Goal: Task Accomplishment & Management: Use online tool/utility

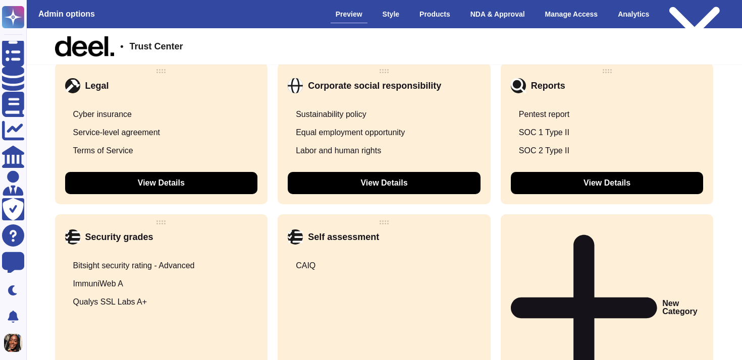
scroll to position [1493, 0]
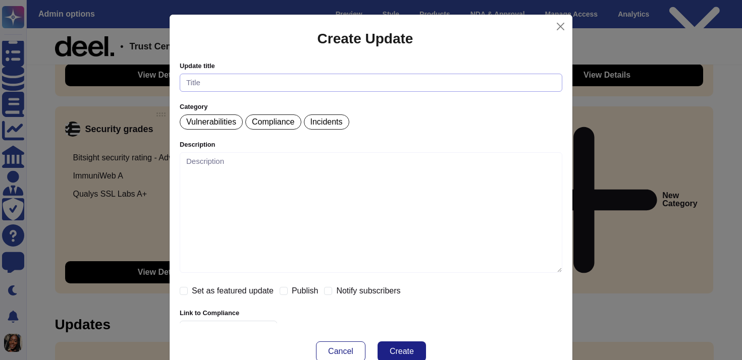
click at [299, 82] on input "text" at bounding box center [371, 83] width 382 height 19
type input "AI Compliance"
click at [276, 125] on p "Compliance" at bounding box center [273, 122] width 42 height 8
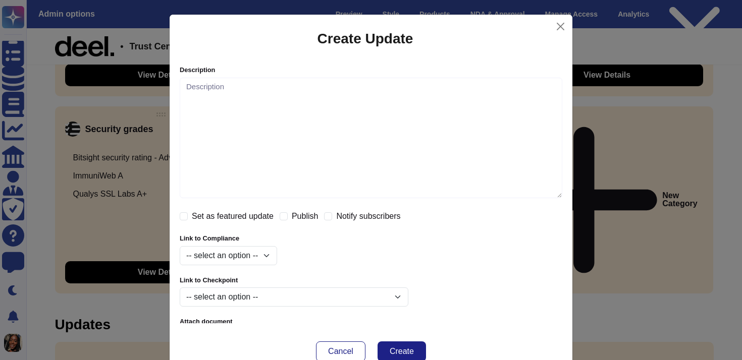
scroll to position [100, 0]
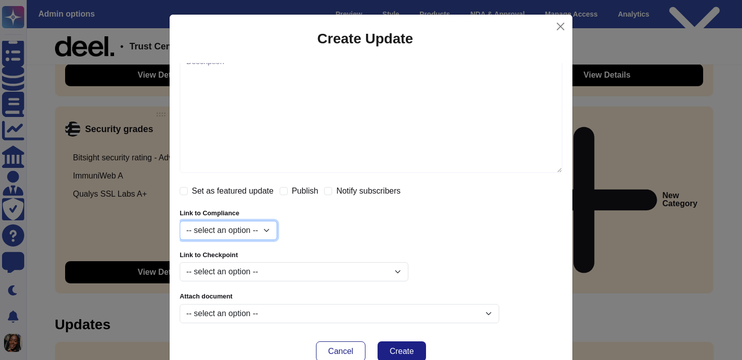
click at [246, 230] on select "-- select an option -- gdpr iso27001 hipaa ccpa iso27701 soc1 soc2 csa_star_one" at bounding box center [228, 230] width 97 height 19
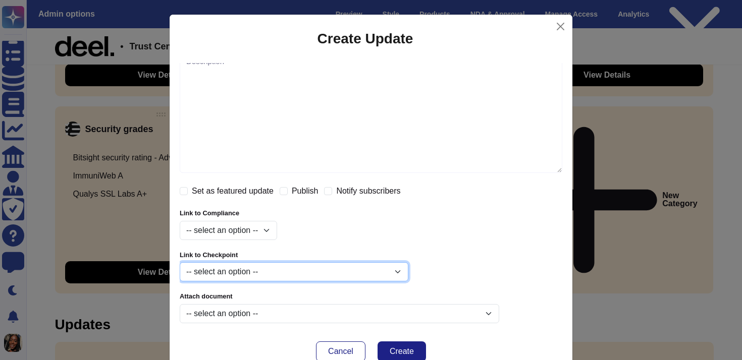
click at [330, 268] on select "-- select an option -- SSO options Role-Based Access Control (RBAC) Vulnerabili…" at bounding box center [294, 271] width 229 height 19
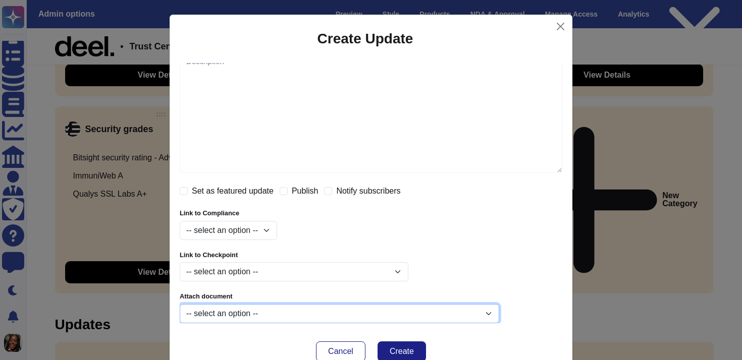
click at [376, 305] on select "-- select an option -- [PERSON_NAME] - Statement of Applicability [PERSON_NAME]…" at bounding box center [339, 313] width 319 height 19
click at [388, 309] on select "-- select an option -- [PERSON_NAME] - Statement of Applicability [PERSON_NAME]…" at bounding box center [339, 313] width 319 height 19
click at [180, 304] on select "-- select an option -- [PERSON_NAME] - Statement of Applicability [PERSON_NAME]…" at bounding box center [339, 313] width 319 height 19
select select "6783c814bdb5f74b72d5f7dc"
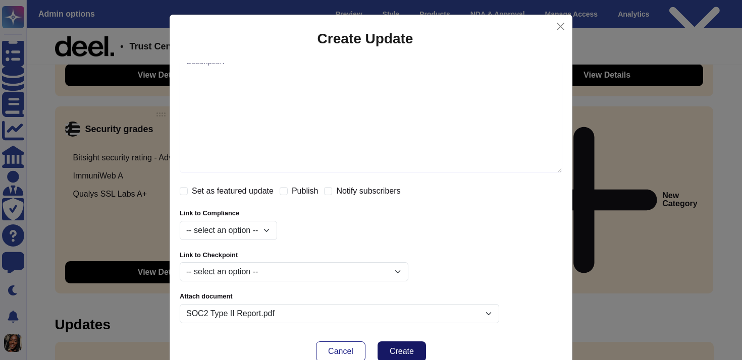
click at [390, 352] on span "Create" at bounding box center [401, 352] width 24 height 8
select select
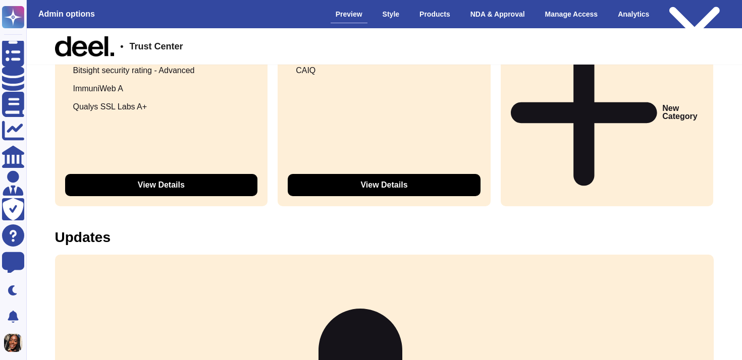
scroll to position [1592, 0]
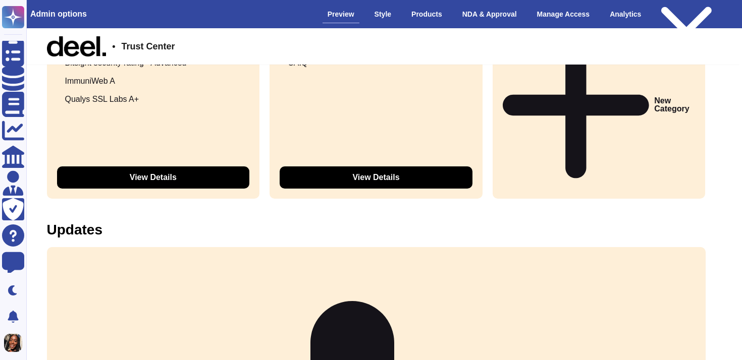
scroll to position [1592, 8]
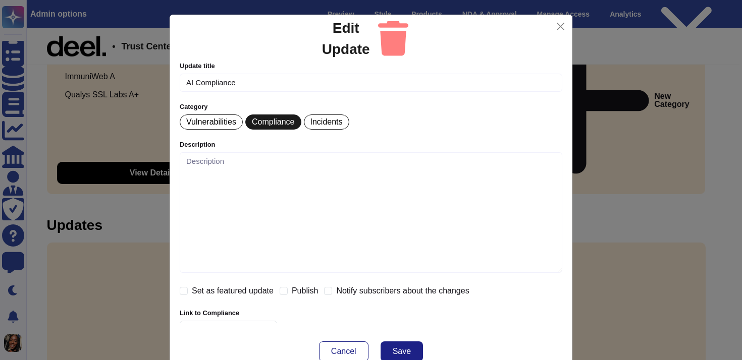
checkbox input "true"
select select "6783c814bdb5f74b72d5f7dc"
click at [360, 40] on span "Edit Update" at bounding box center [346, 39] width 48 height 42
click at [190, 287] on div "Set as featured update" at bounding box center [227, 291] width 94 height 12
click at [183, 291] on input "Set as featured update" at bounding box center [184, 291] width 8 height 8
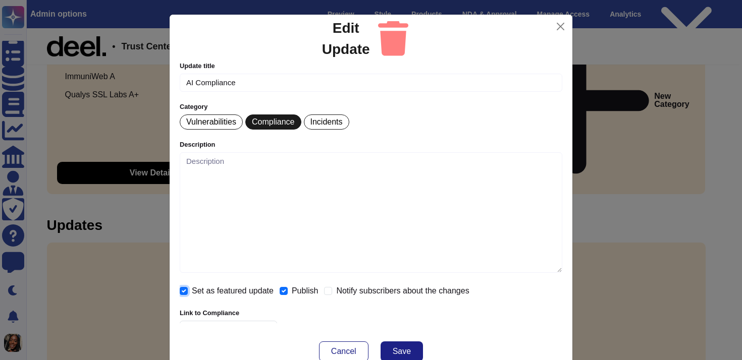
checkbox input "true"
click at [407, 39] on icon at bounding box center [393, 38] width 31 height 36
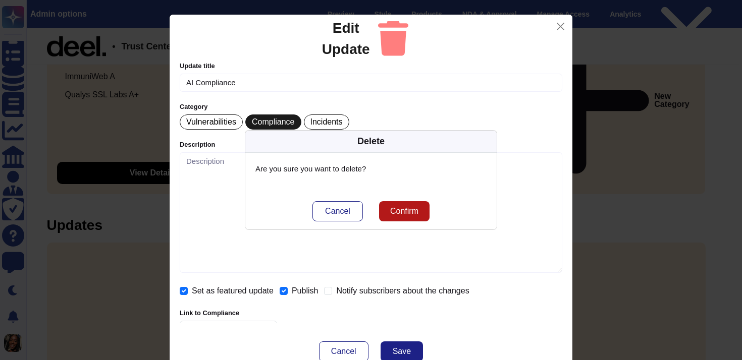
click at [410, 209] on span "Confirm" at bounding box center [404, 211] width 28 height 8
checkbox input "false"
select select
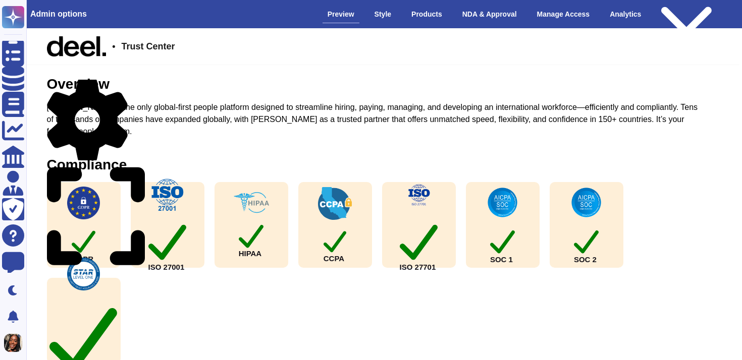
scroll to position [58, 8]
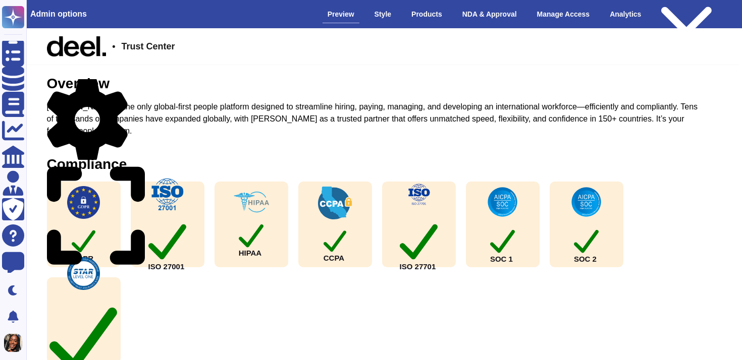
click at [125, 81] on icon at bounding box center [87, 119] width 81 height 86
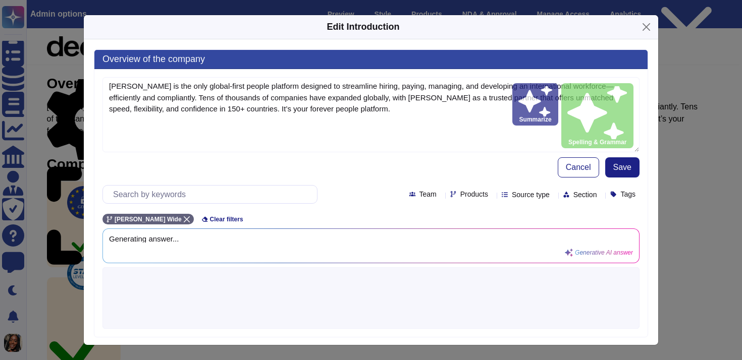
type textarea "[PERSON_NAME] is the only global-first people platform designed to streamline h…"
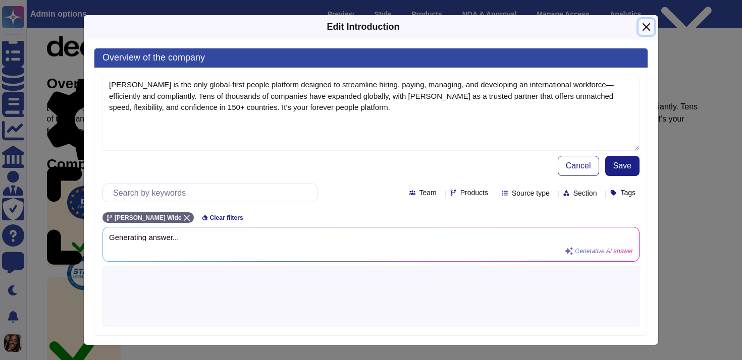
click at [647, 31] on button "Close" at bounding box center [646, 27] width 16 height 16
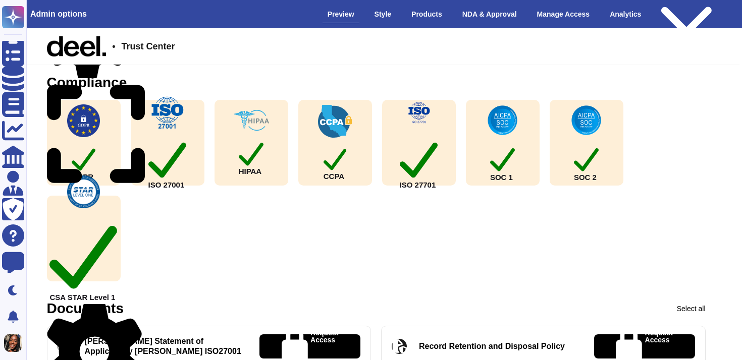
scroll to position [150, 8]
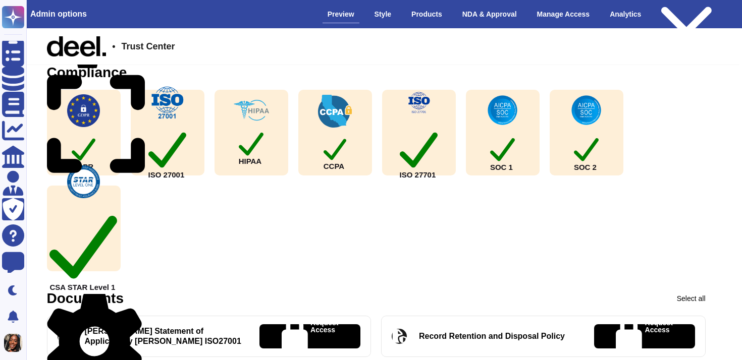
click at [139, 74] on icon at bounding box center [96, 124] width 98 height 113
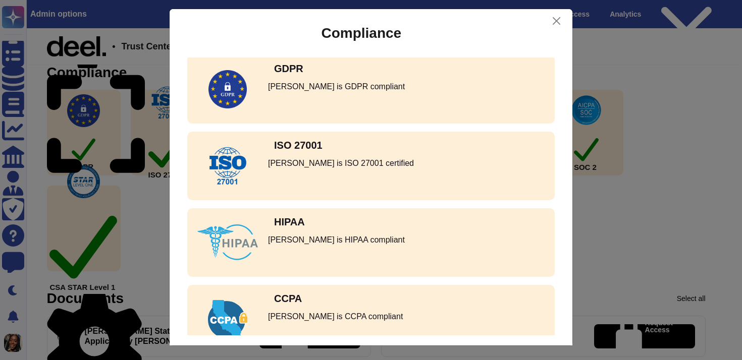
scroll to position [0, 0]
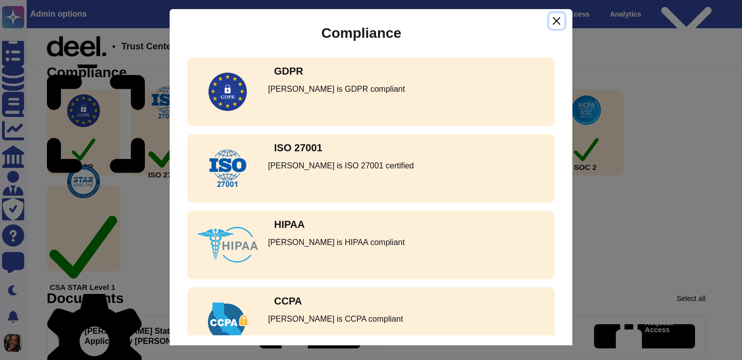
click at [555, 20] on button "Close" at bounding box center [556, 21] width 15 height 16
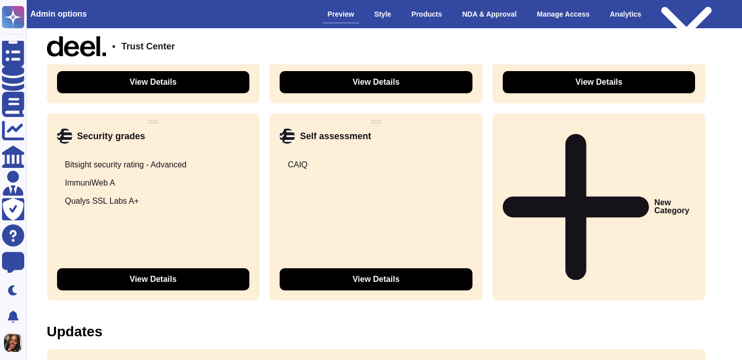
scroll to position [1493, 8]
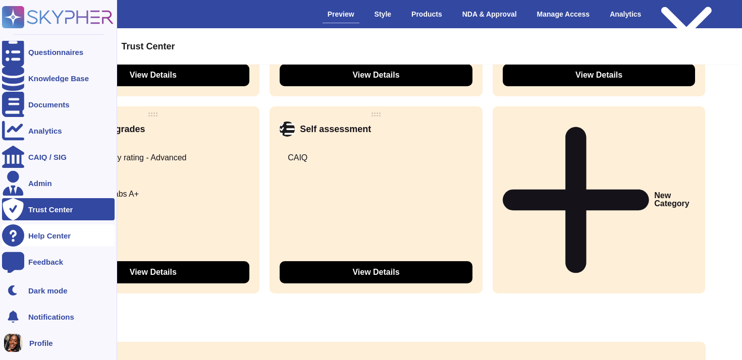
click at [60, 233] on div "Help Center" at bounding box center [49, 236] width 42 height 8
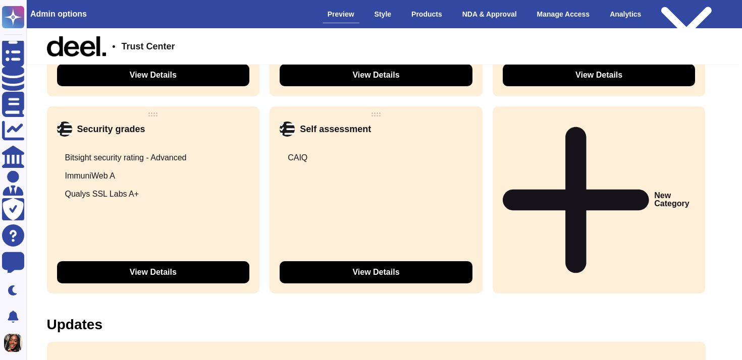
click at [576, 176] on div "New Category" at bounding box center [598, 200] width 213 height 188
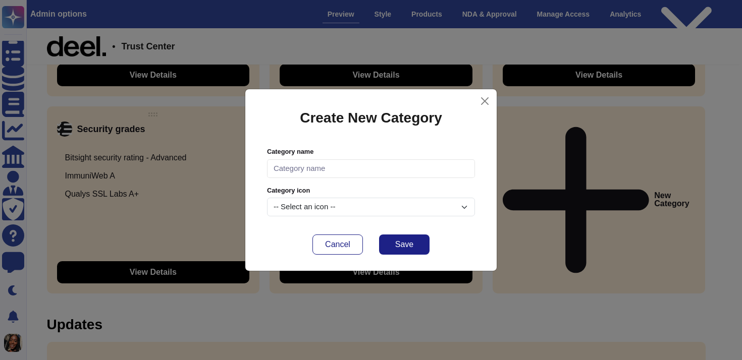
click at [344, 170] on input "text" at bounding box center [371, 168] width 208 height 19
type input "I"
type input "AI Compliance"
click at [339, 203] on div "-- Select an icon --" at bounding box center [371, 207] width 208 height 19
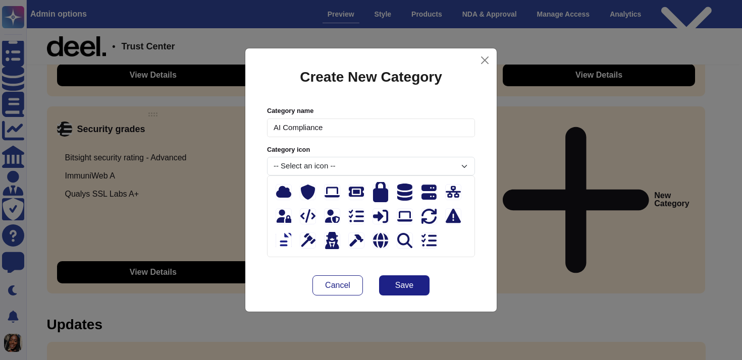
click at [284, 245] on div at bounding box center [283, 241] width 16 height 16
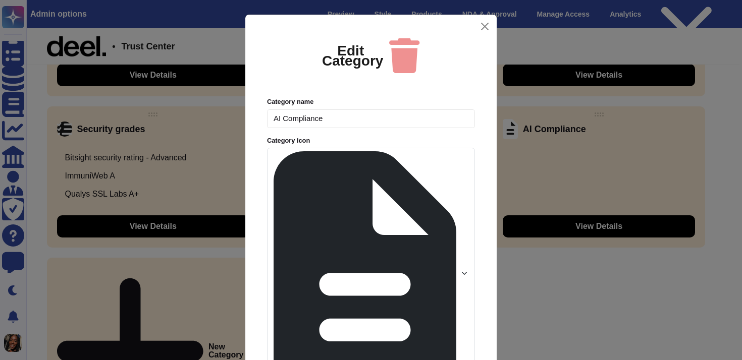
click at [463, 163] on div at bounding box center [371, 273] width 208 height 251
click at [364, 128] on input "AI Compliance" at bounding box center [371, 118] width 208 height 19
click at [484, 34] on button "Close" at bounding box center [485, 27] width 16 height 16
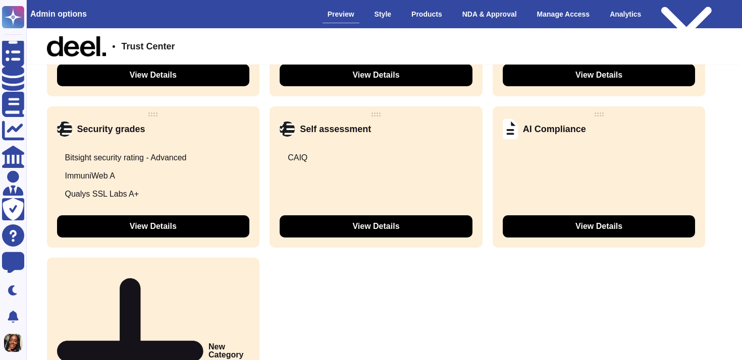
click at [545, 229] on button "View Details" at bounding box center [598, 226] width 193 height 22
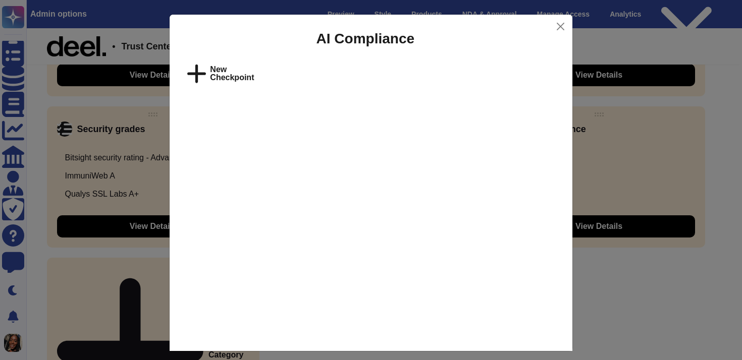
click at [234, 63] on div "AI Compliance" at bounding box center [371, 39] width 403 height 48
click at [234, 66] on span "New Checkpoint" at bounding box center [232, 74] width 44 height 16
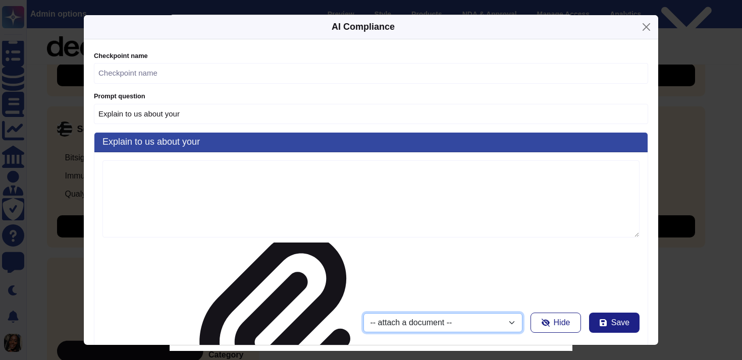
click at [363, 313] on select "-- attach a document -- [PERSON_NAME] - Statement of Applicability [PERSON_NAME…" at bounding box center [442, 322] width 159 height 19
click at [228, 220] on textarea at bounding box center [370, 198] width 537 height 77
click at [255, 125] on input "Explain to us about your" at bounding box center [371, 114] width 554 height 21
click at [263, 84] on input "text" at bounding box center [371, 73] width 554 height 21
click at [647, 35] on button "Close" at bounding box center [646, 27] width 16 height 16
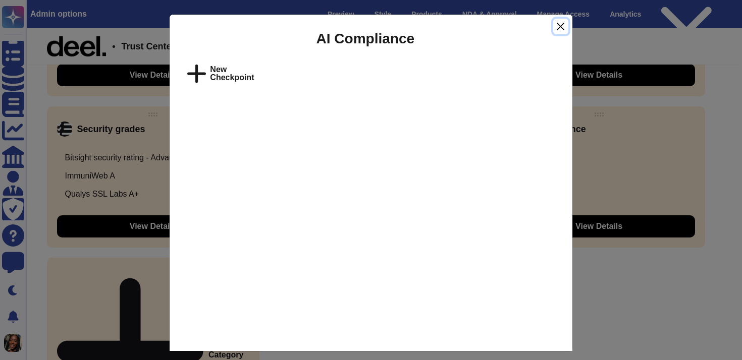
click at [565, 27] on button "Close" at bounding box center [560, 27] width 15 height 16
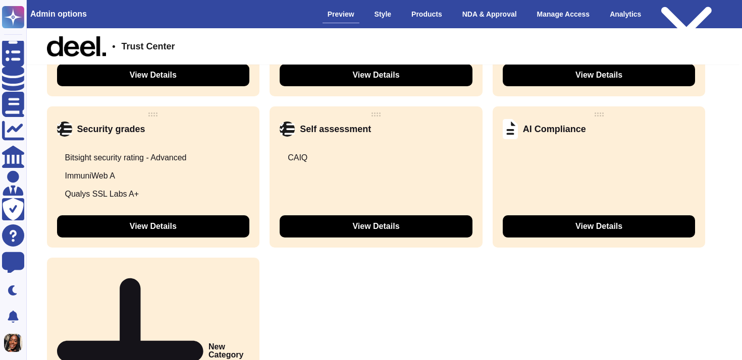
click at [695, 129] on icon at bounding box center [695, 129] width 0 height 0
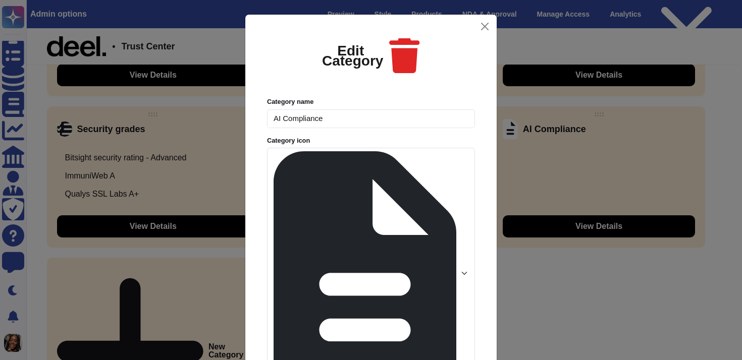
click at [420, 73] on icon at bounding box center [404, 55] width 31 height 36
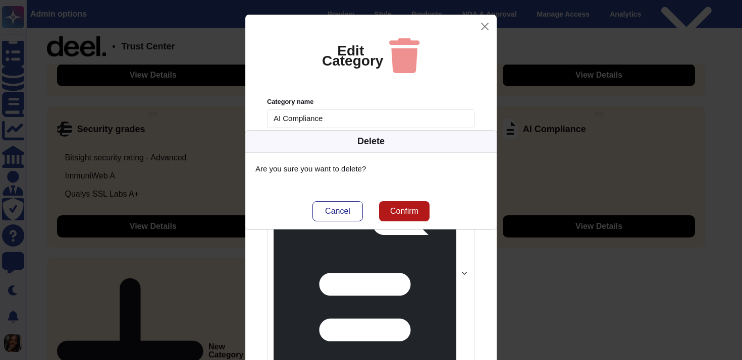
click at [410, 208] on span "Confirm" at bounding box center [404, 211] width 28 height 8
